Goal: Find specific page/section: Find specific page/section

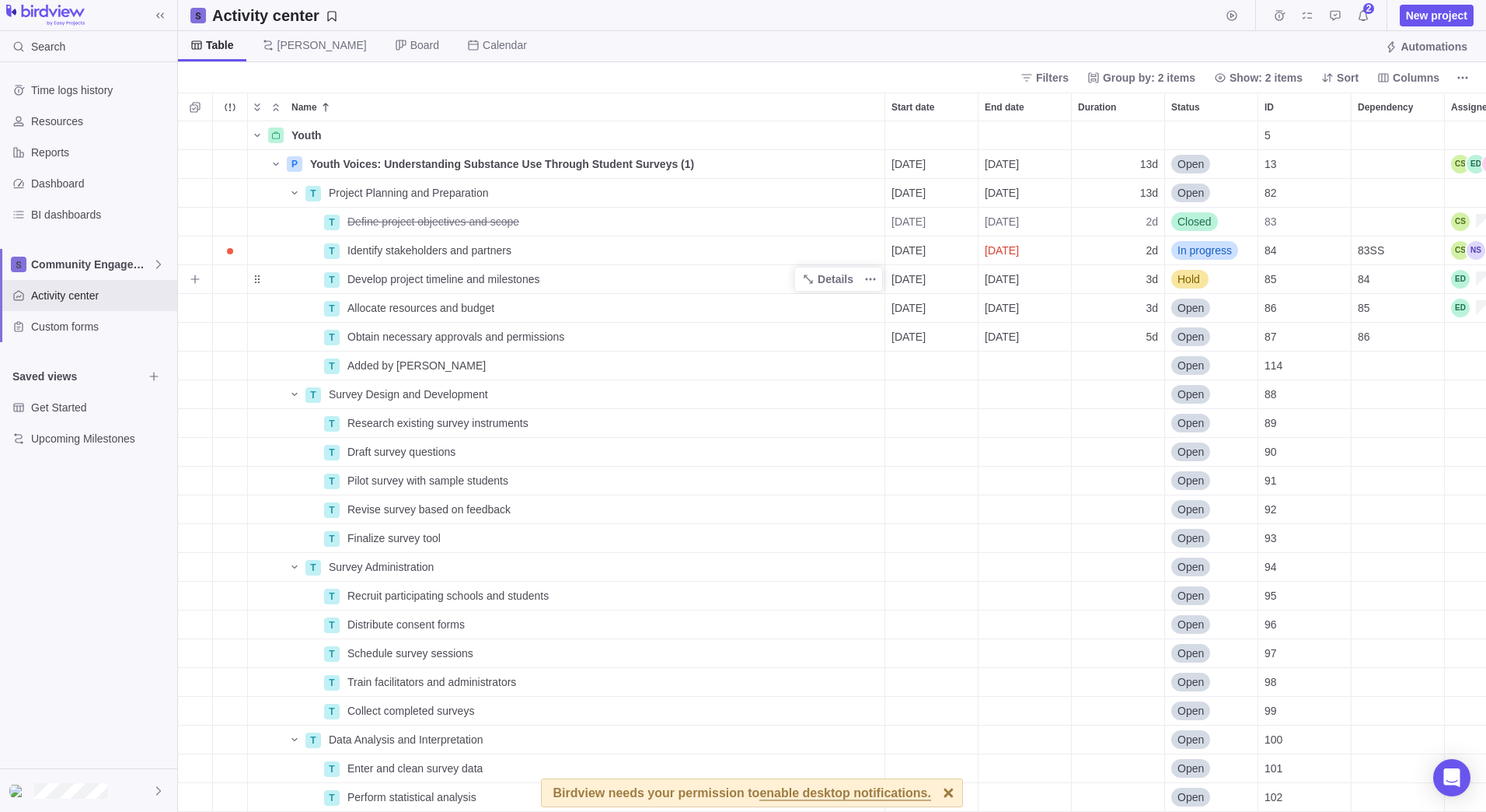
scroll to position [678, 1296]
click at [158, 16] on icon at bounding box center [159, 15] width 8 height 5
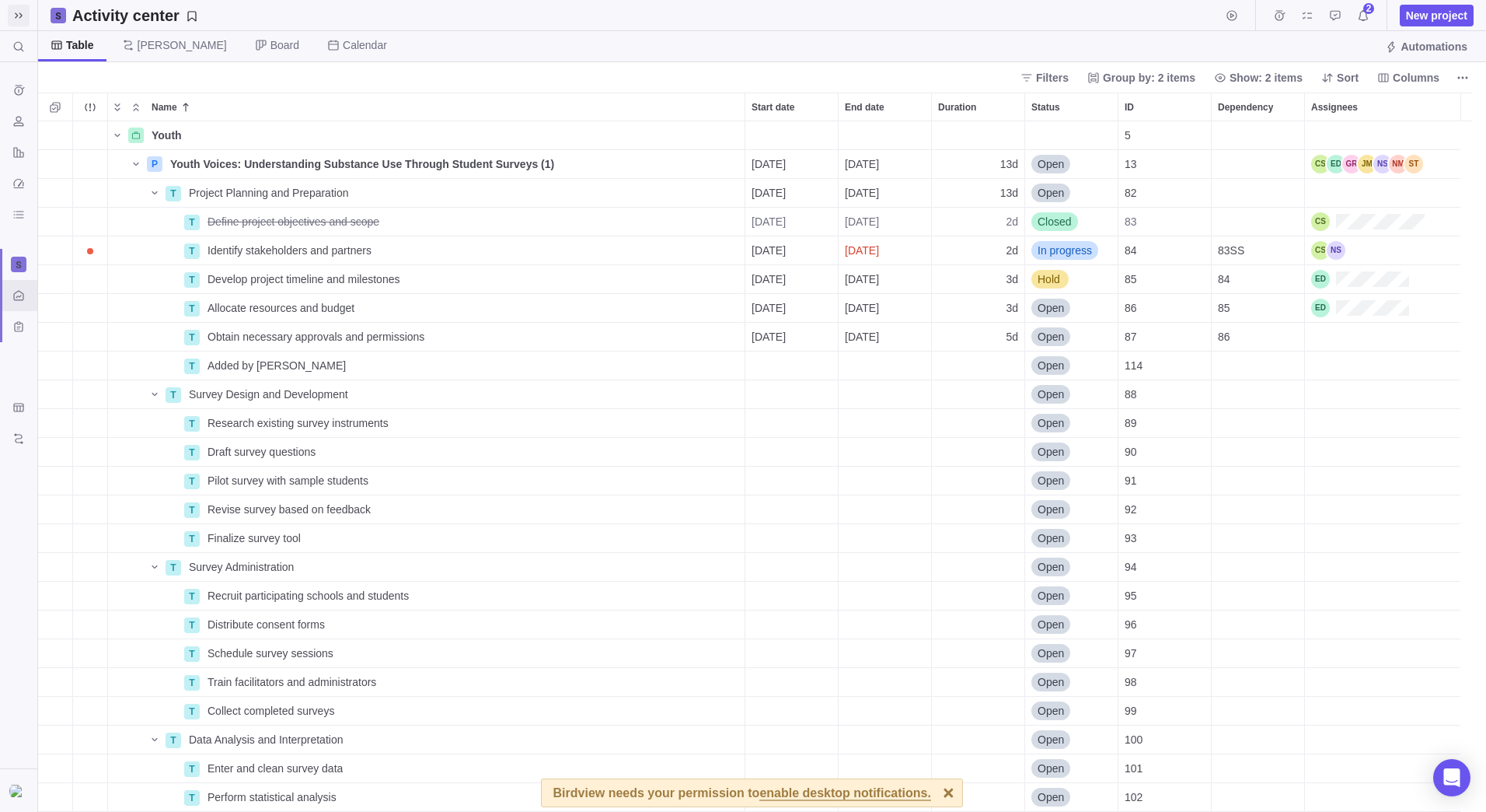
scroll to position [678, 1437]
click at [10, 12] on span at bounding box center [18, 15] width 22 height 22
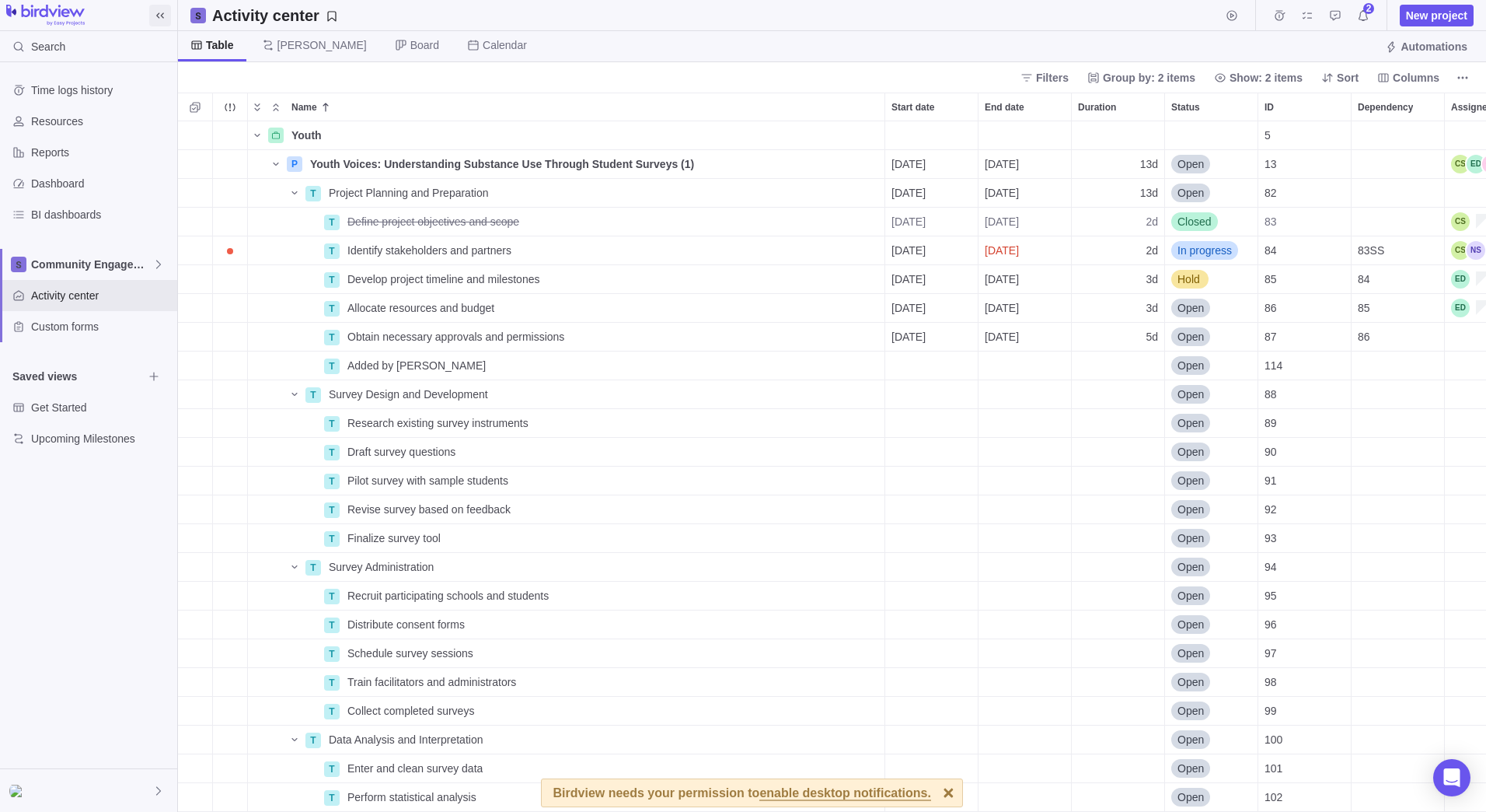
scroll to position [678, 1296]
click at [156, 789] on icon at bounding box center [159, 790] width 12 height 12
click at [91, 553] on span "My settings" at bounding box center [89, 556] width 140 height 16
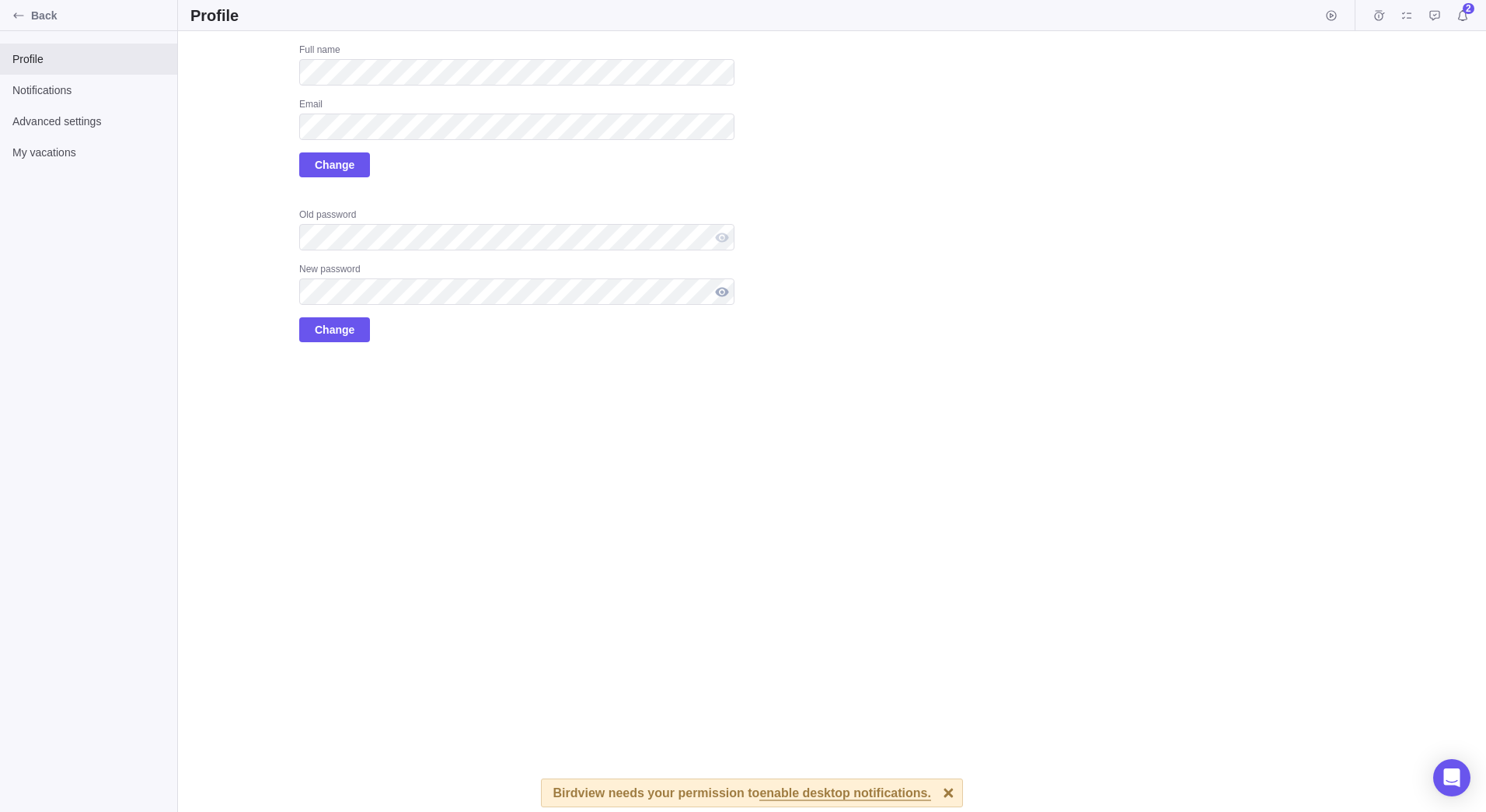
click at [720, 290] on div at bounding box center [721, 291] width 25 height 27
click at [719, 292] on div at bounding box center [721, 291] width 25 height 27
click at [339, 326] on span "Change" at bounding box center [334, 330] width 40 height 19
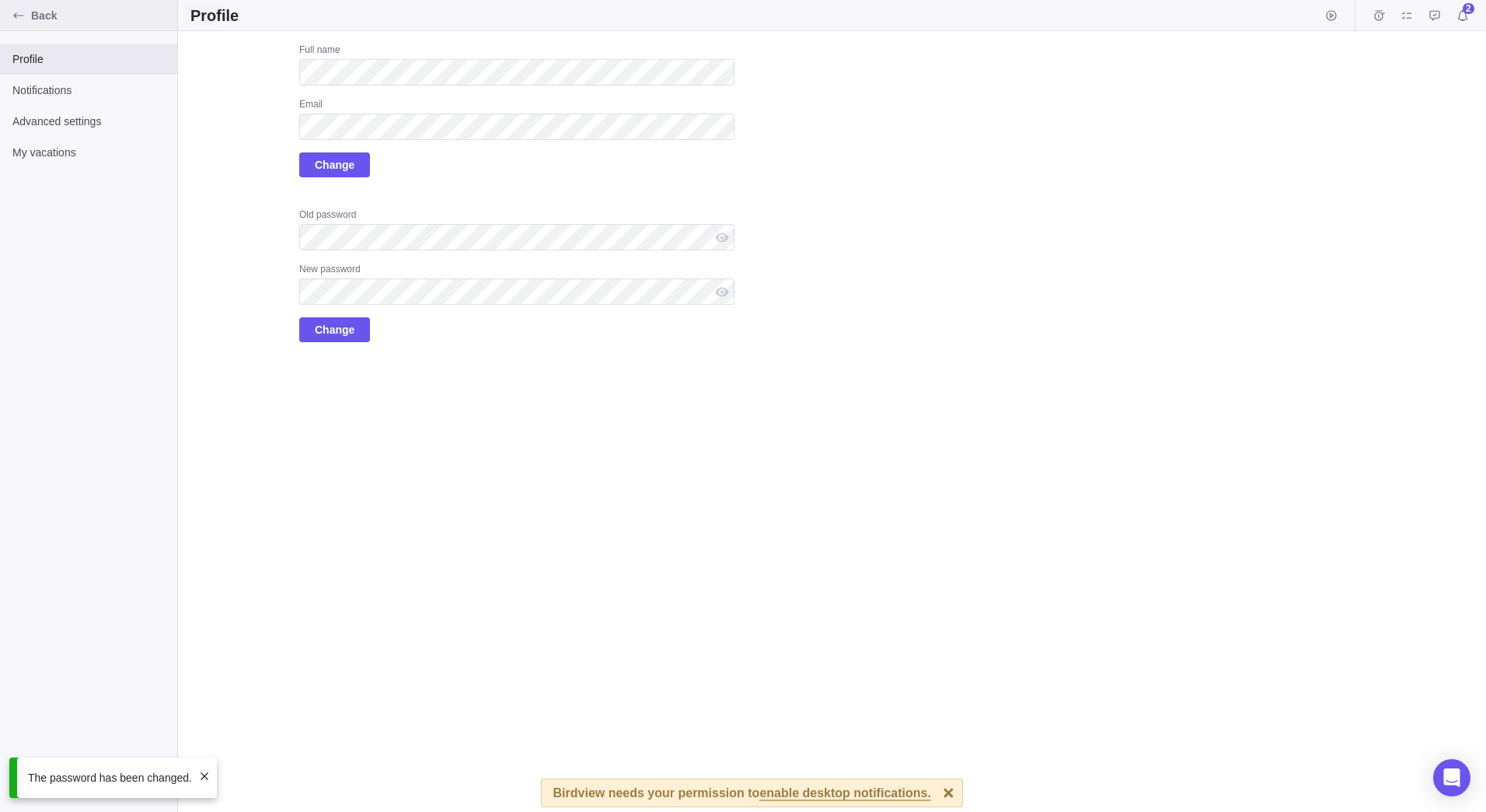
click at [47, 16] on span "Back" at bounding box center [101, 16] width 140 height 16
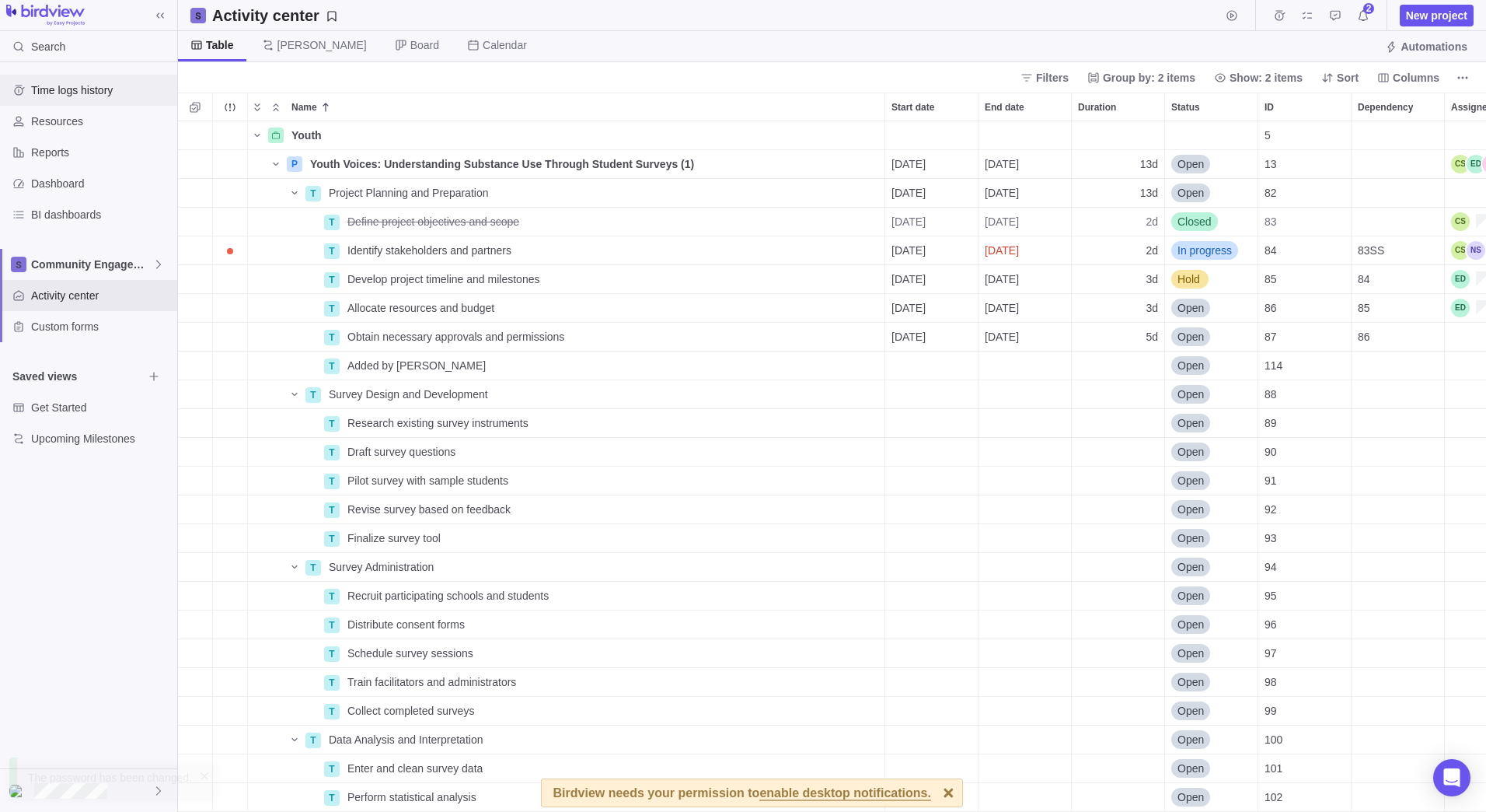
scroll to position [678, 1296]
click at [157, 791] on icon at bounding box center [159, 790] width 12 height 12
click at [91, 750] on span "Logout" at bounding box center [89, 745] width 140 height 16
click at [156, 790] on icon at bounding box center [159, 790] width 12 height 12
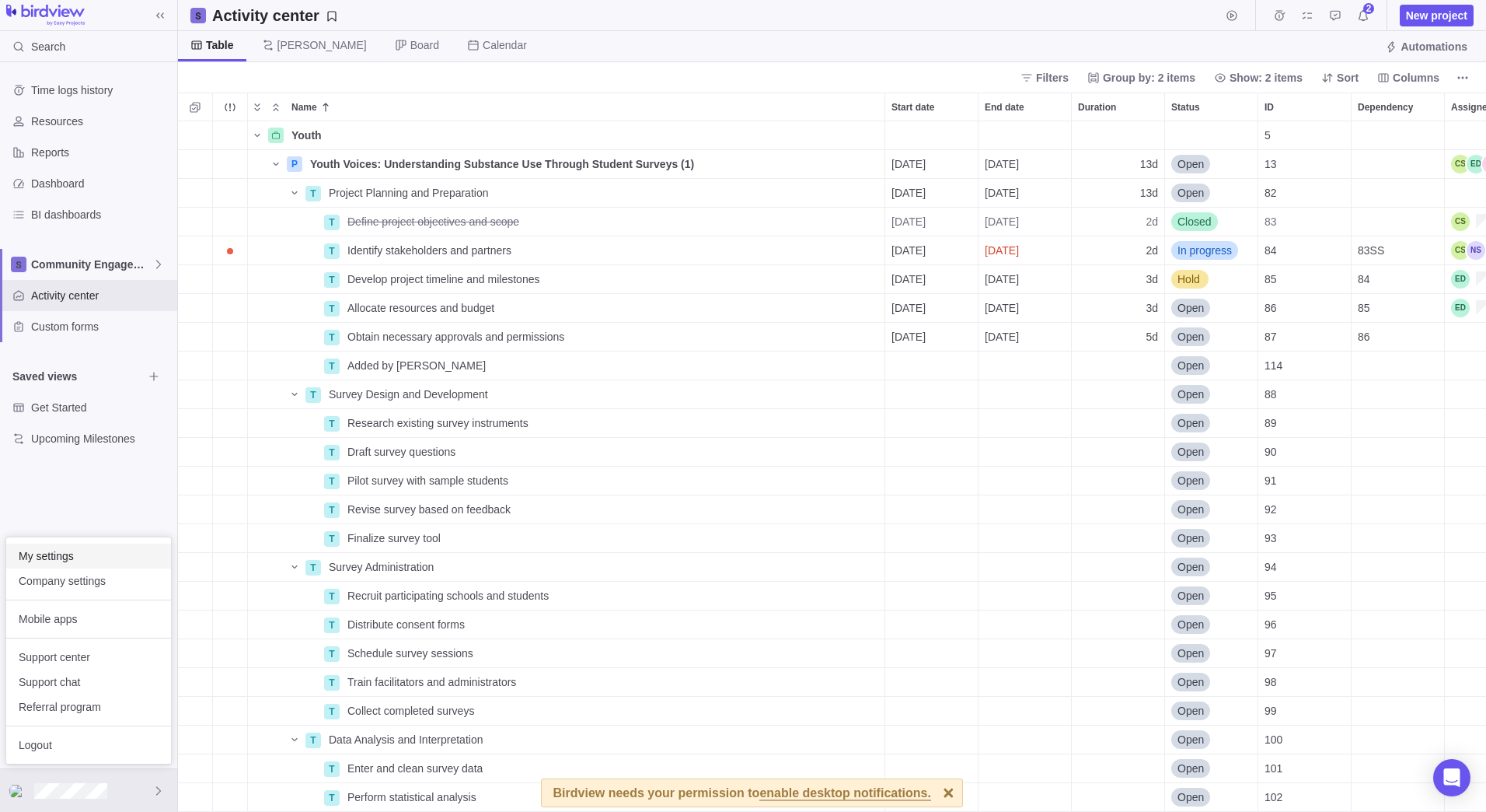
click at [83, 559] on span "My settings" at bounding box center [89, 556] width 140 height 16
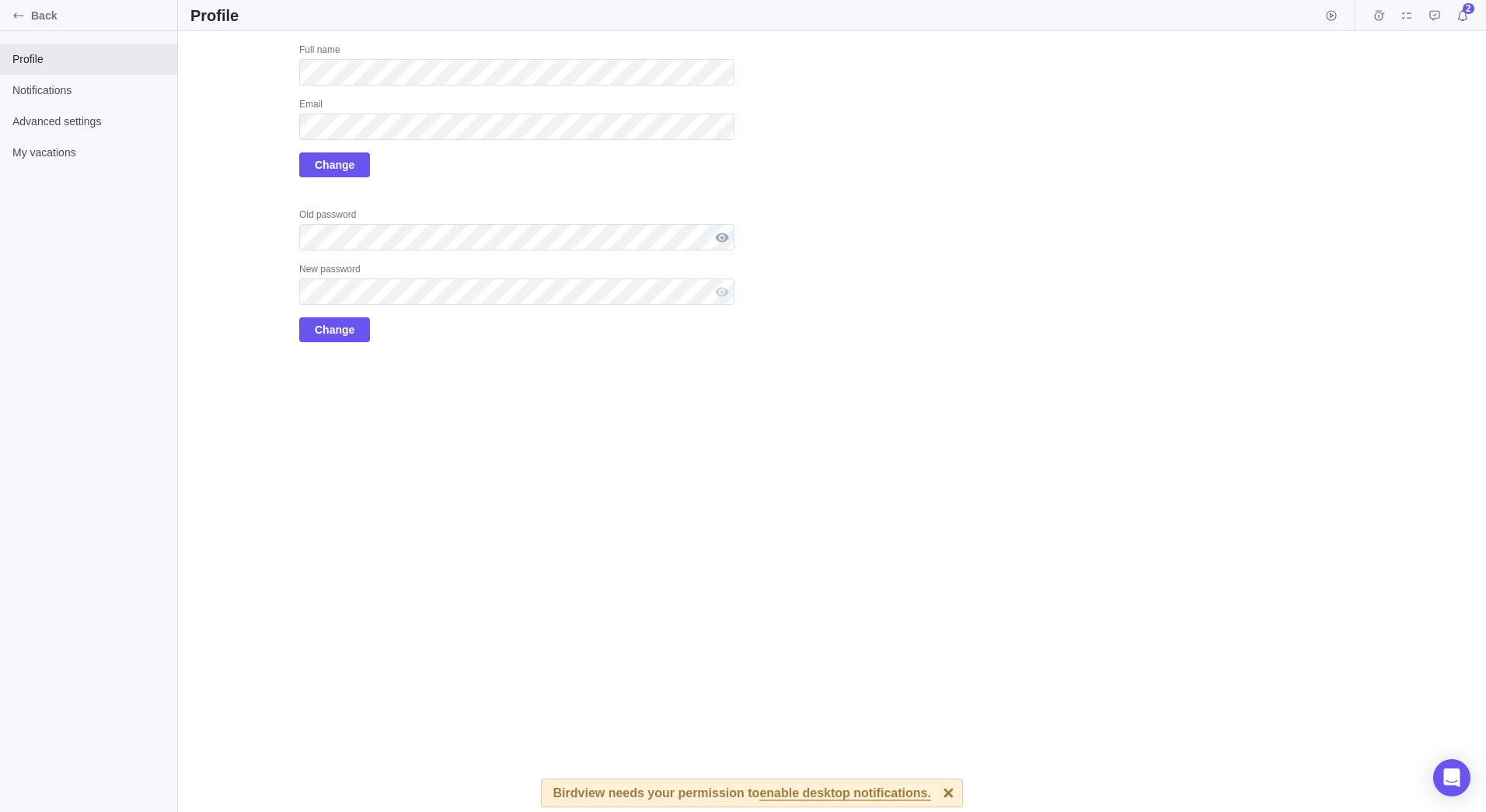
click at [719, 235] on div at bounding box center [721, 237] width 25 height 27
click at [718, 289] on div at bounding box center [721, 291] width 25 height 27
click at [719, 292] on div at bounding box center [721, 291] width 25 height 27
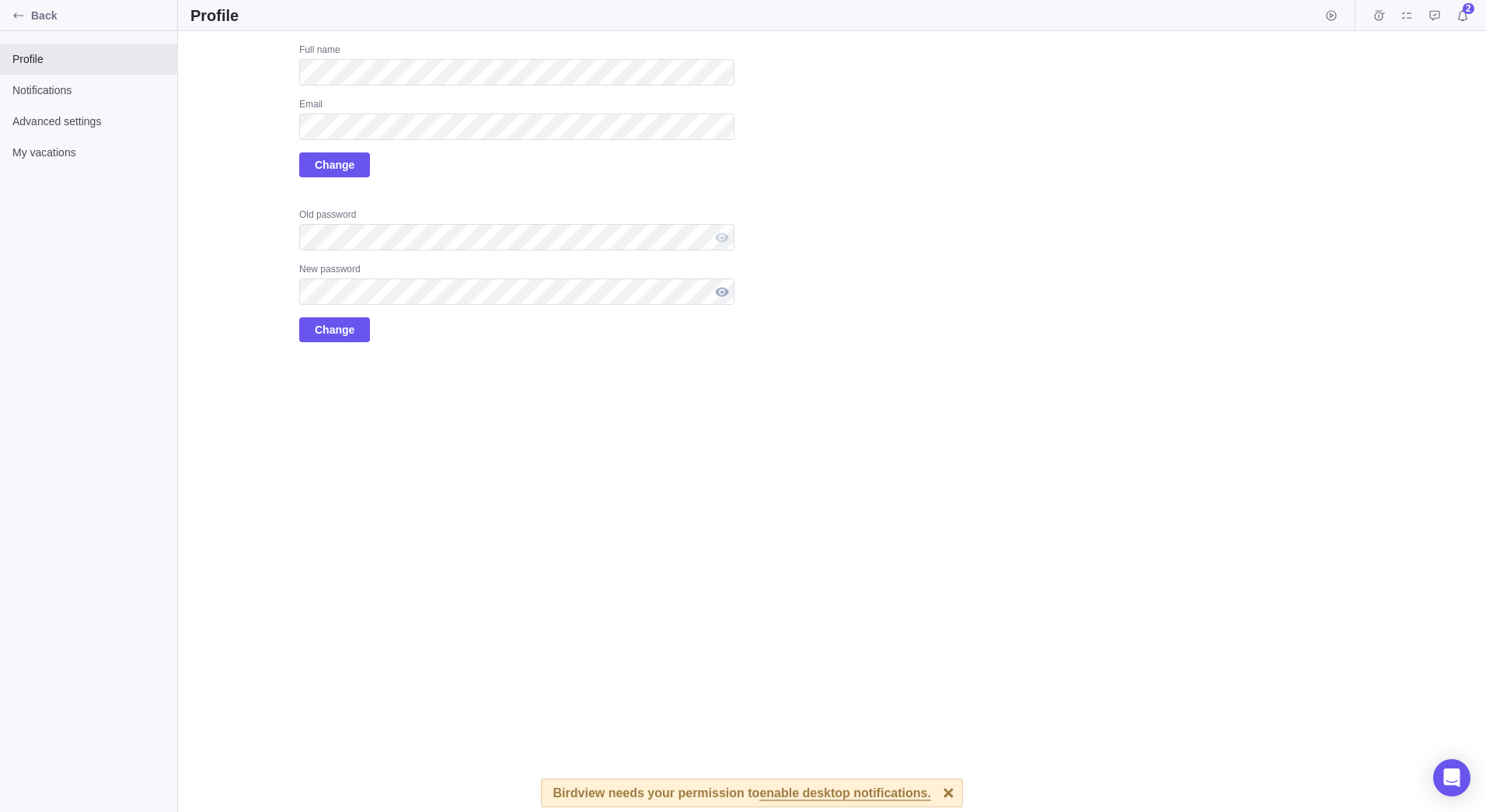
click at [722, 290] on div at bounding box center [721, 291] width 25 height 27
click at [335, 335] on span "Change" at bounding box center [334, 330] width 40 height 19
click at [17, 15] on icon "Back" at bounding box center [18, 16] width 12 height 12
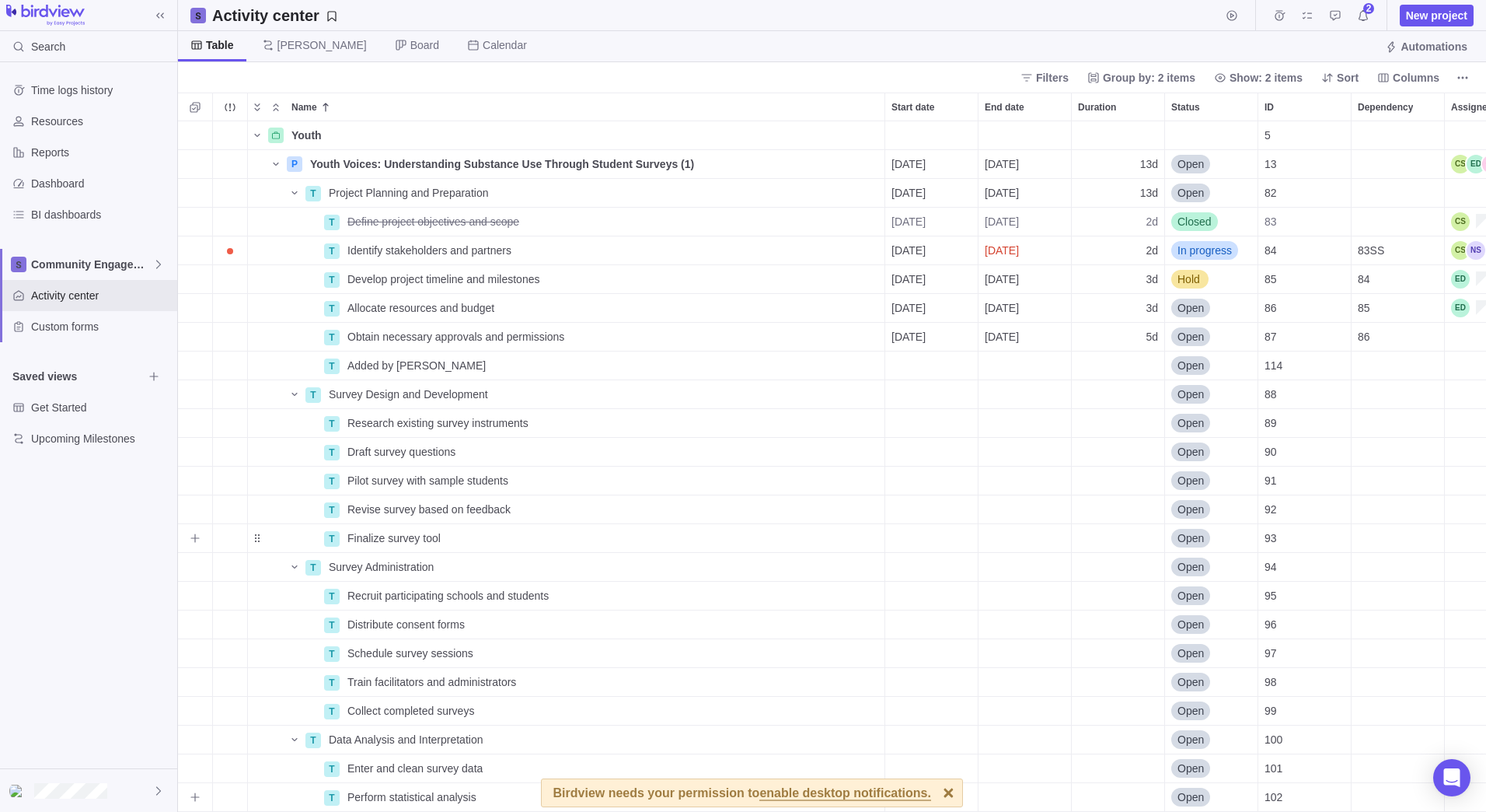
scroll to position [678, 1296]
click at [159, 789] on icon at bounding box center [159, 790] width 12 height 12
click at [95, 742] on span "Logout" at bounding box center [89, 745] width 140 height 16
click at [80, 408] on span "Get Started" at bounding box center [87, 408] width 112 height 16
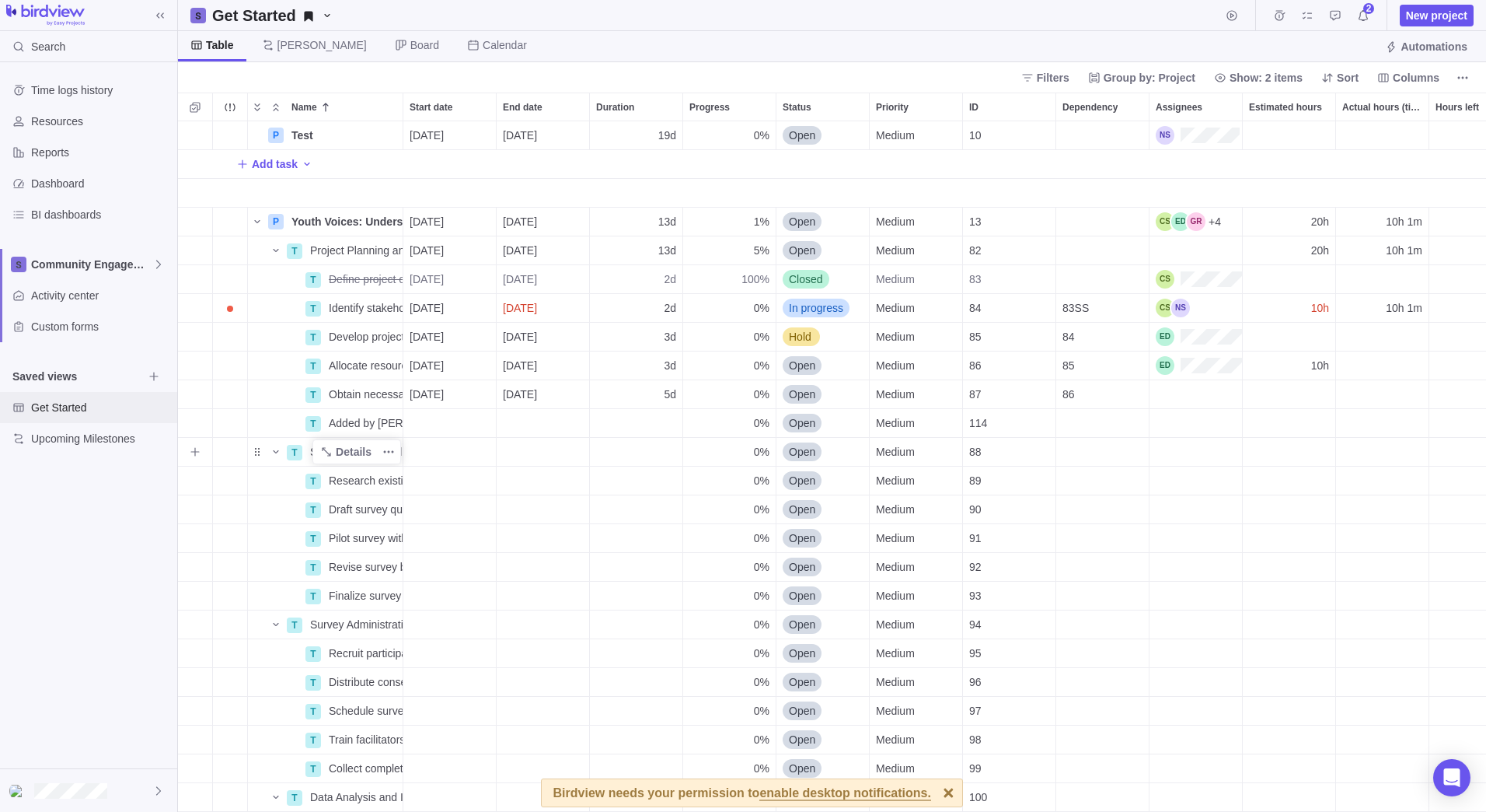
scroll to position [678, 1296]
click at [305, 162] on icon "Add activity" at bounding box center [308, 164] width 5 height 3
click at [80, 328] on body "Search Time logs history Resources Reports Dashboard BI dashboards Community En…" at bounding box center [743, 406] width 1486 height 812
click at [80, 328] on span "Custom forms" at bounding box center [101, 327] width 140 height 16
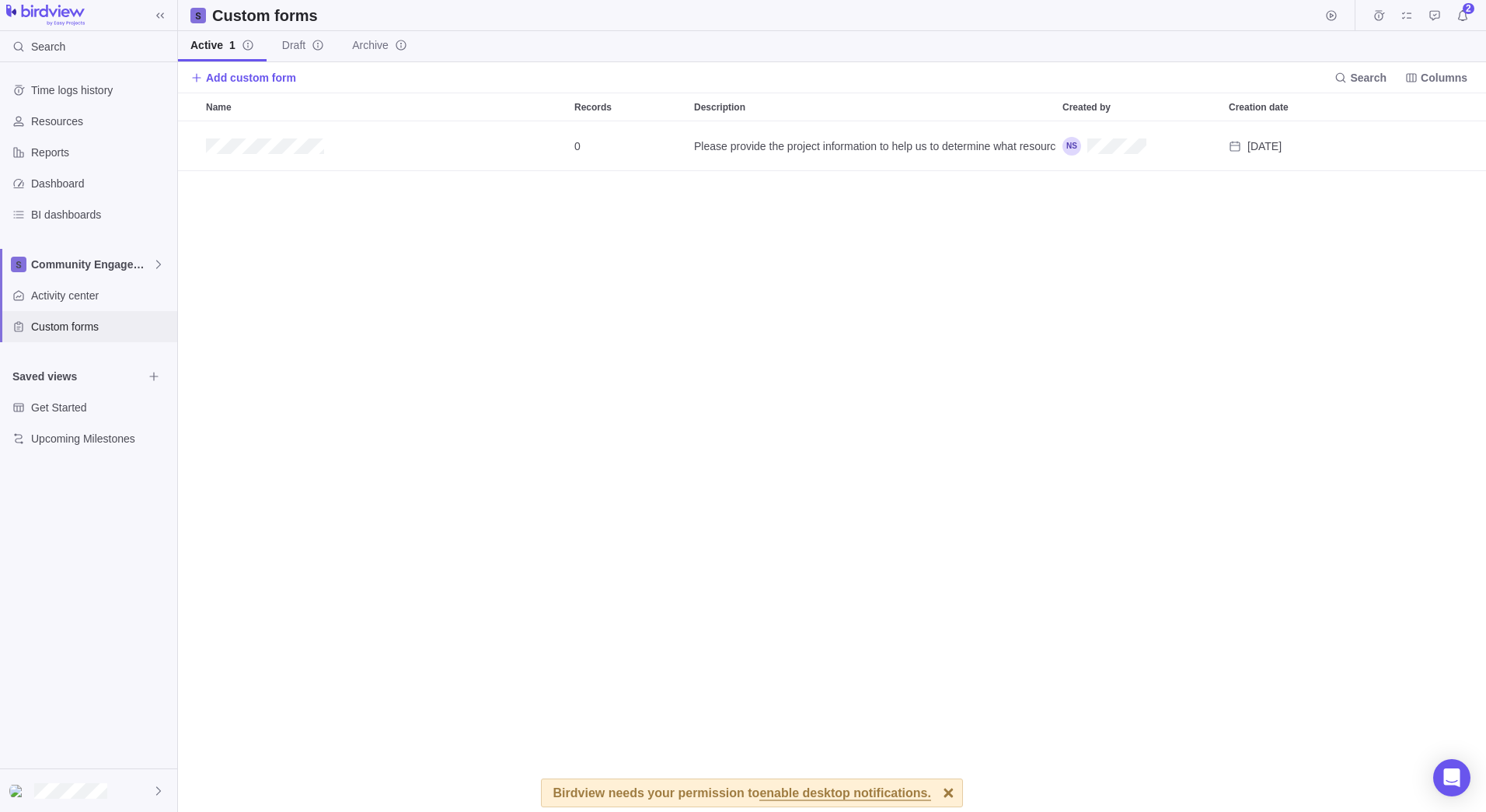
scroll to position [678, 1296]
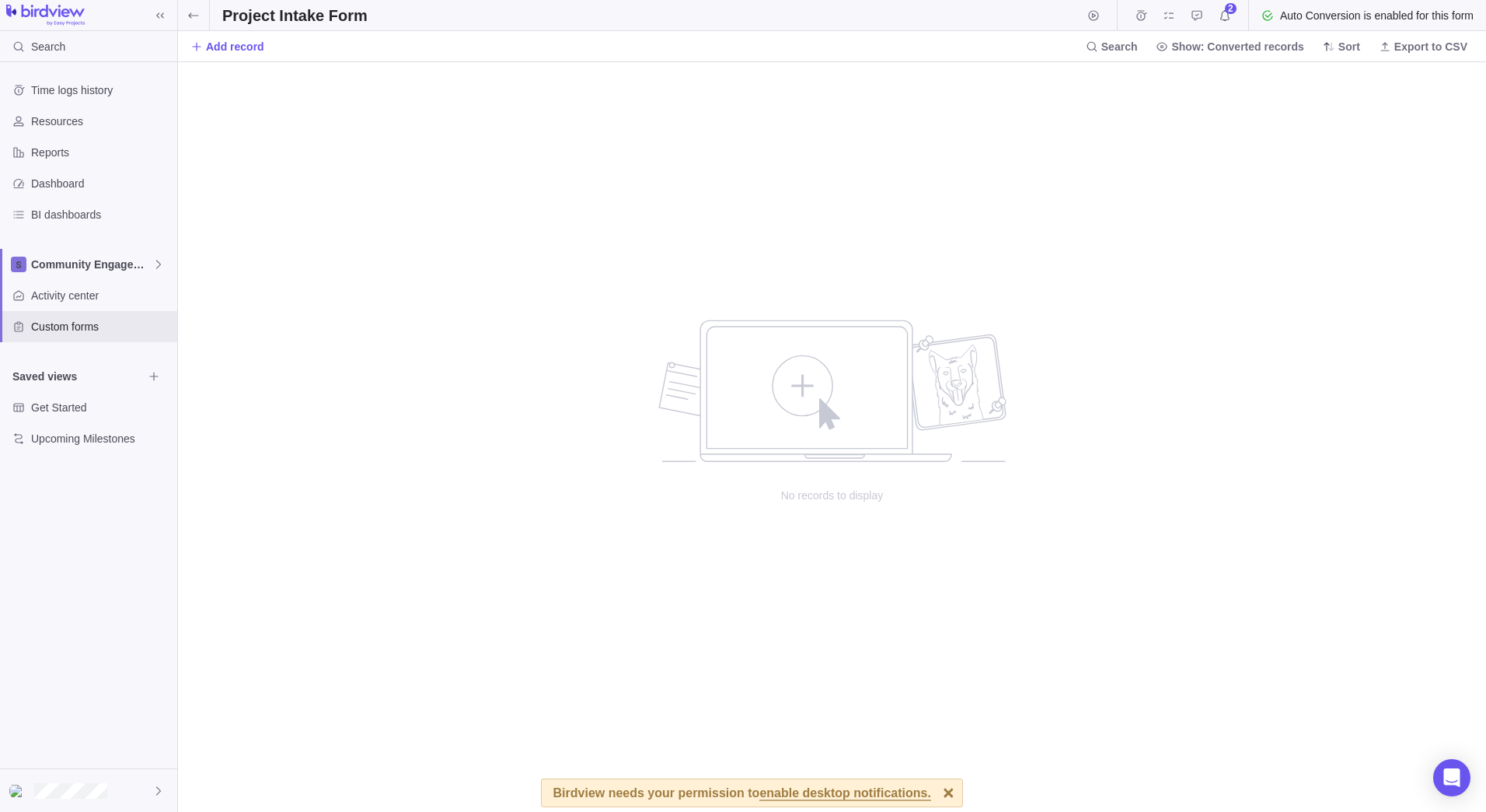
click at [818, 796] on span "enable desktop notifications." at bounding box center [845, 794] width 171 height 14
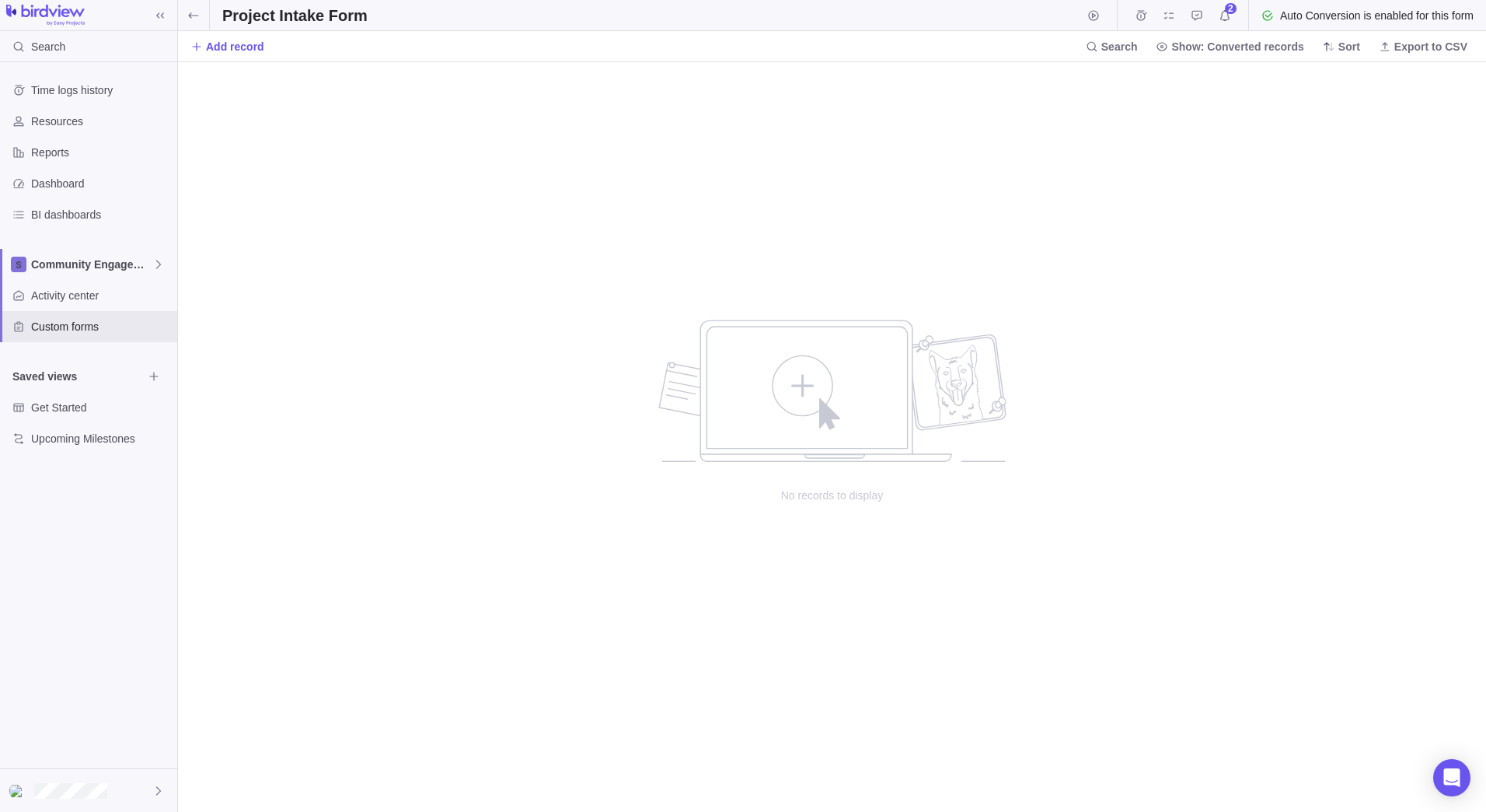
click at [332, 141] on div "No records to display" at bounding box center [833, 436] width 1308 height 749
click at [252, 154] on div "No records to display" at bounding box center [833, 436] width 1308 height 749
click at [345, 258] on div "No records to display" at bounding box center [833, 436] width 1308 height 749
click at [426, 201] on div "No records to display" at bounding box center [833, 436] width 1308 height 749
click at [693, 429] on div "no data to show" at bounding box center [832, 378] width 358 height 171
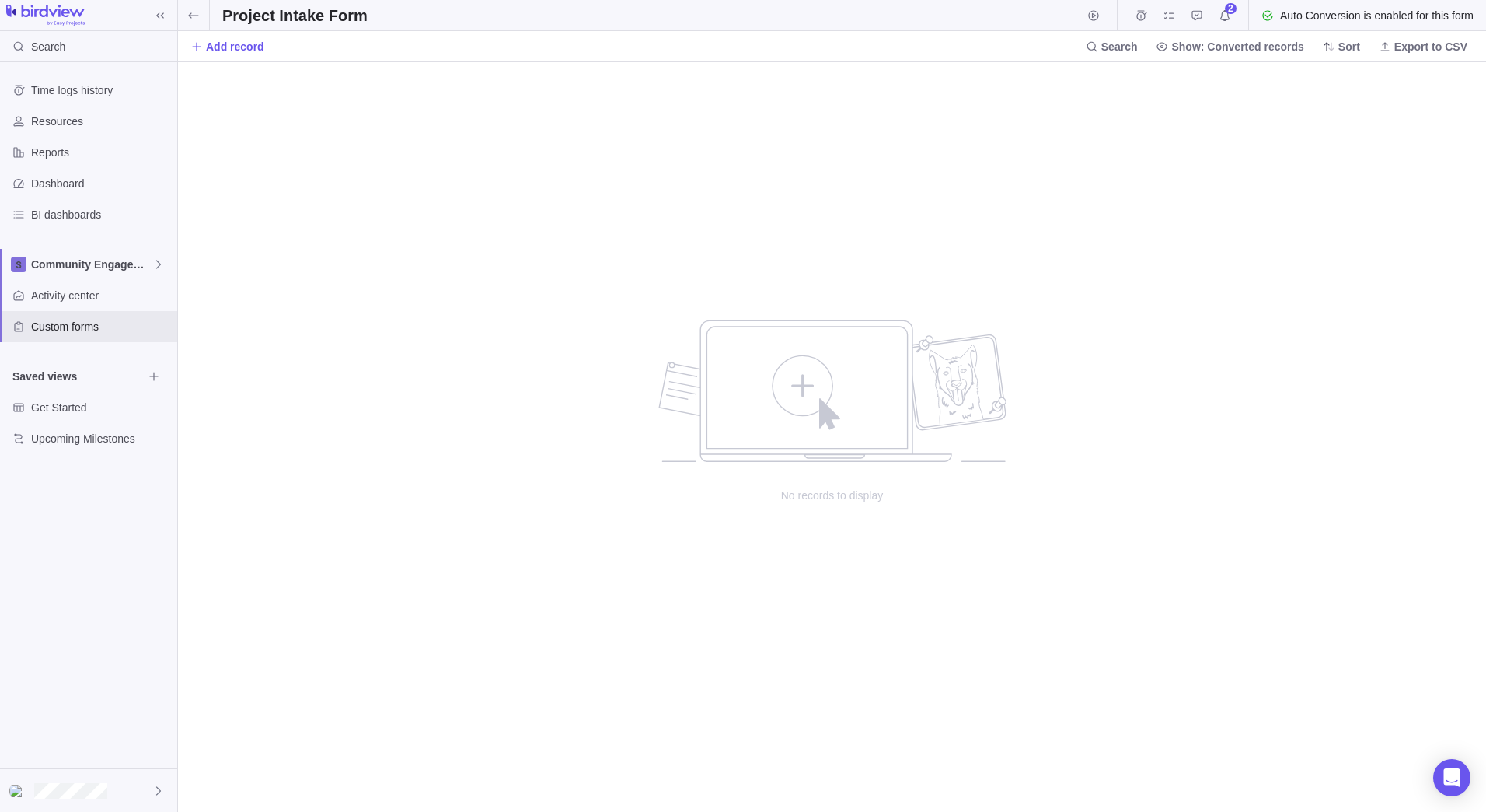
click at [390, 234] on div "No records to display" at bounding box center [833, 436] width 1308 height 749
